Goal: Find specific page/section: Find specific page/section

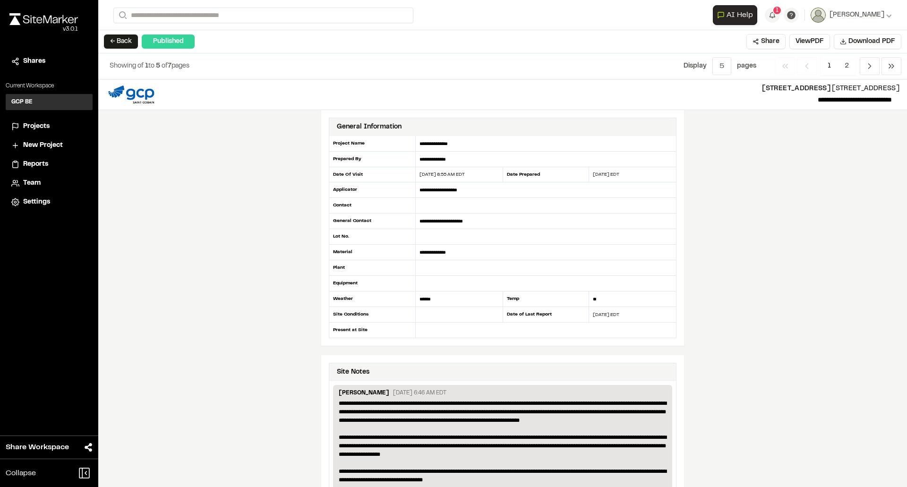
click at [22, 103] on h3 "GCP BE" at bounding box center [21, 102] width 21 height 9
click at [40, 127] on span "Projects" at bounding box center [36, 126] width 26 height 10
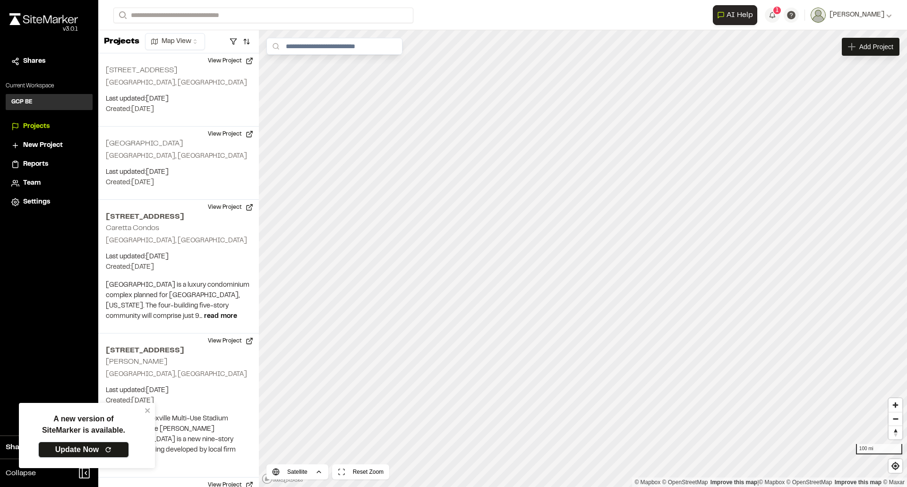
click at [115, 450] on link "Update Now" at bounding box center [83, 450] width 91 height 16
